Goal: Information Seeking & Learning: Learn about a topic

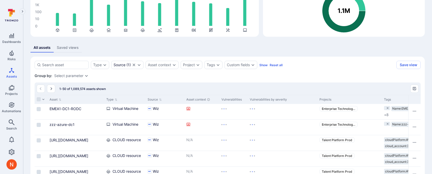
scroll to position [64, 0]
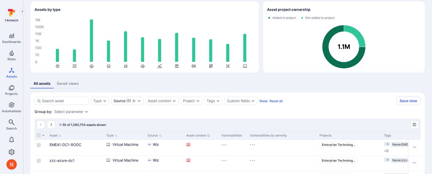
scroll to position [21, 0]
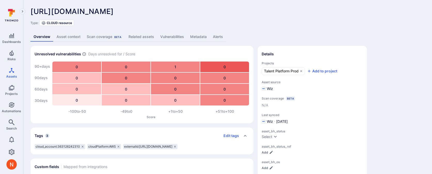
scroll to position [1, 0]
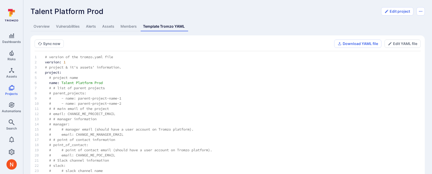
scroll to position [39, 0]
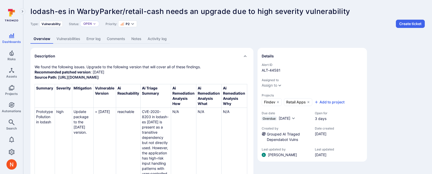
scroll to position [28, 0]
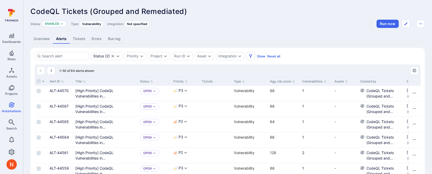
scroll to position [38, 0]
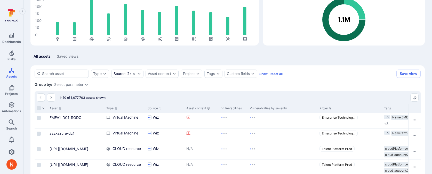
scroll to position [49, 0]
